Goal: Check status: Check status

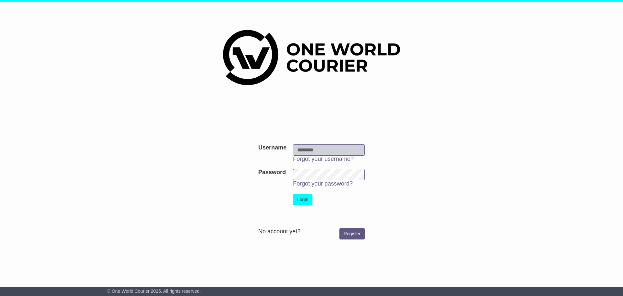
click at [318, 149] on input "Username" at bounding box center [329, 149] width 72 height 11
type input "**********"
click at [305, 197] on button "Login" at bounding box center [302, 199] width 19 height 11
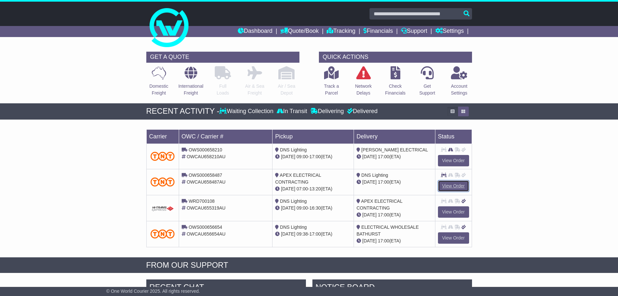
click at [451, 185] on link "View Order" at bounding box center [453, 185] width 31 height 11
